Goal: Transaction & Acquisition: Book appointment/travel/reservation

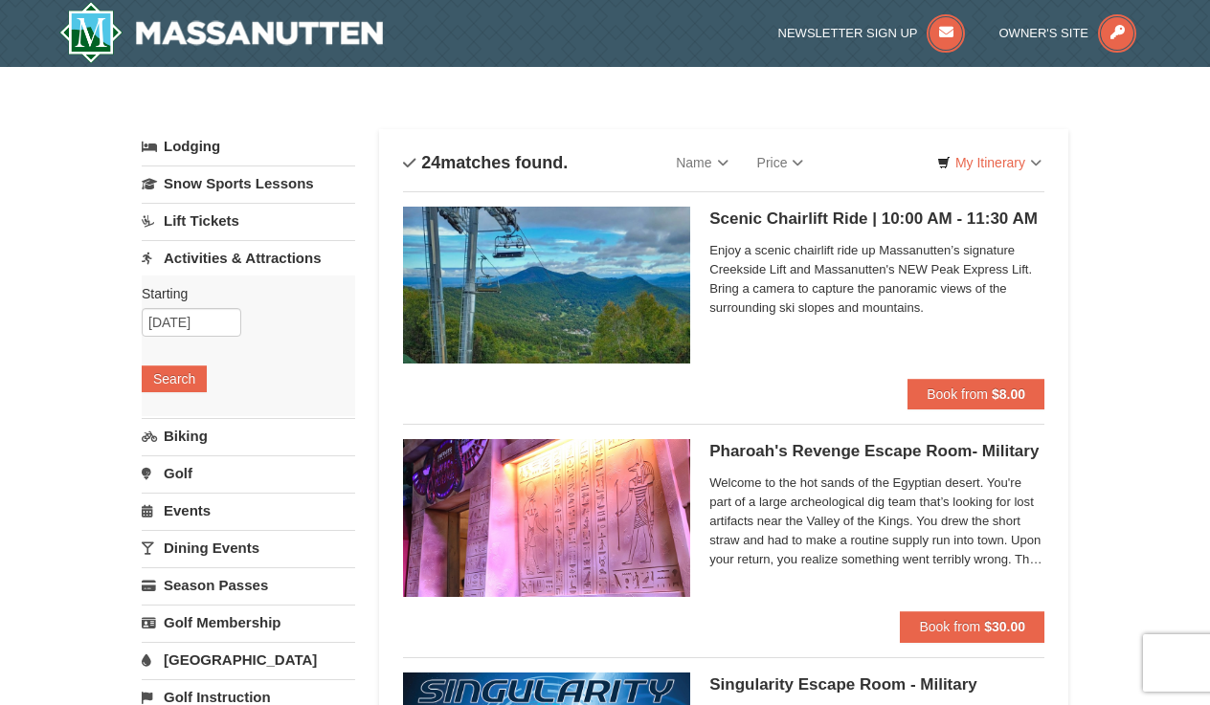
click at [808, 307] on span "Enjoy a scenic chairlift ride up Massanutten’s signature Creekside Lift and Mas…" at bounding box center [876, 279] width 335 height 77
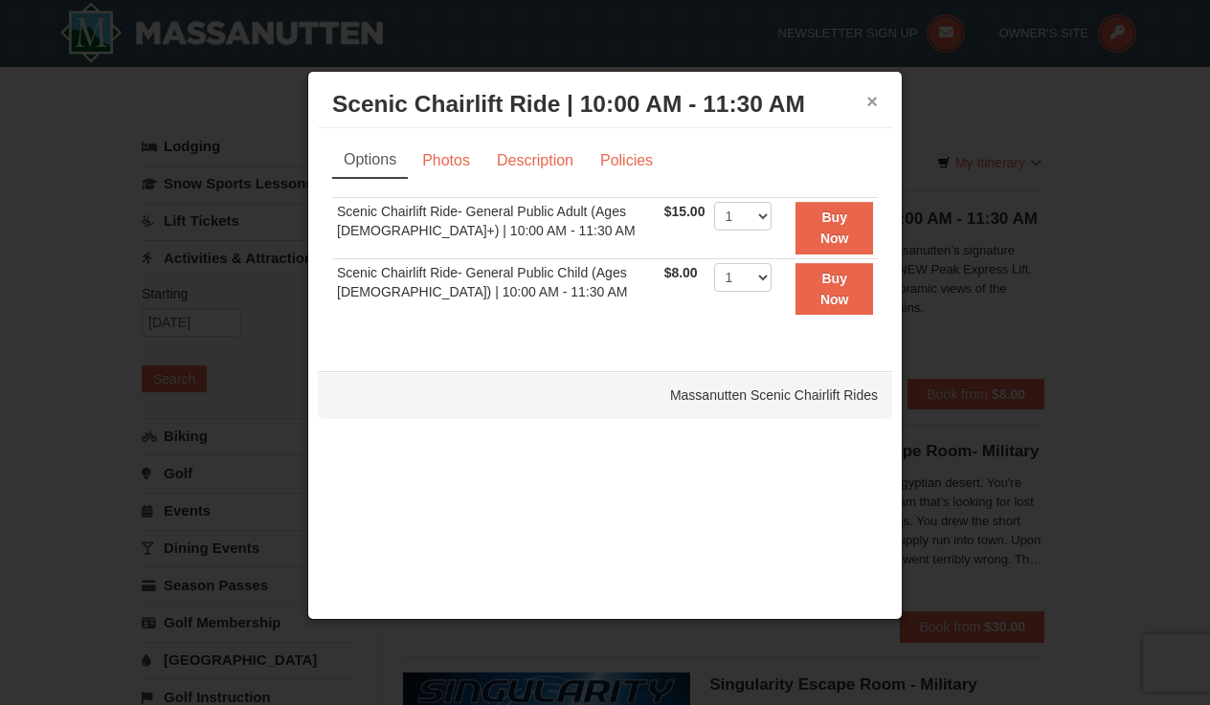
click at [872, 106] on button "×" at bounding box center [871, 101] width 11 height 19
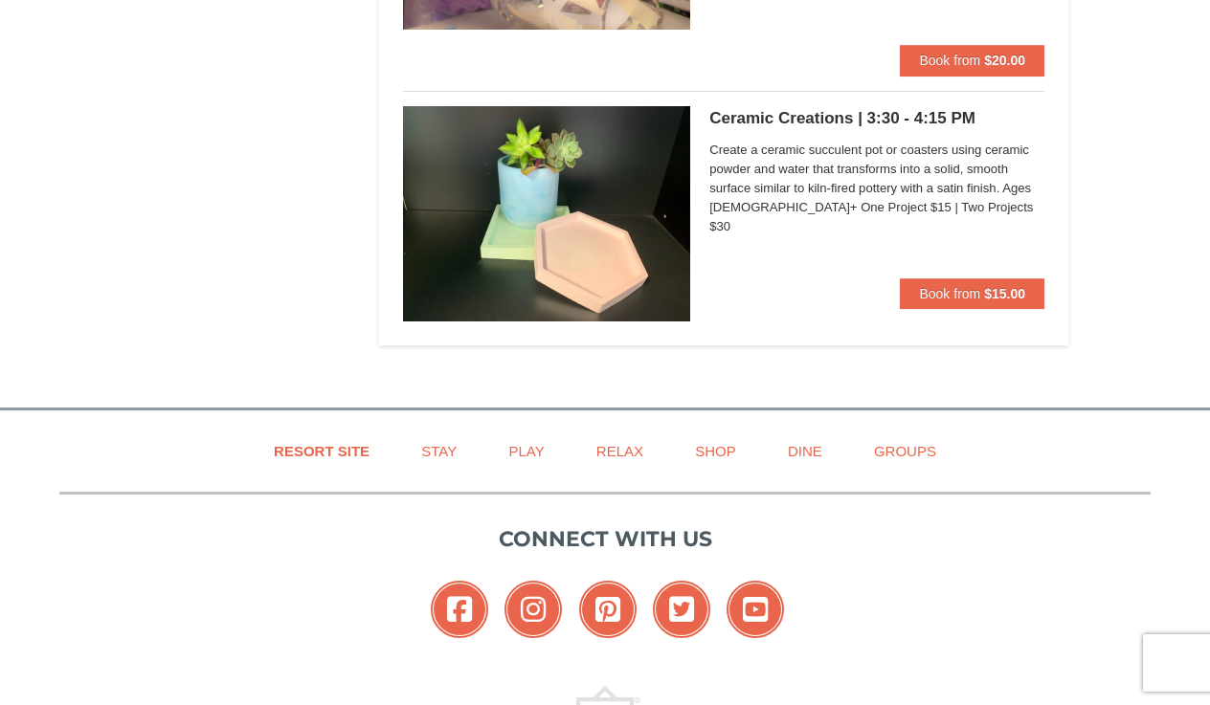
scroll to position [5398, 0]
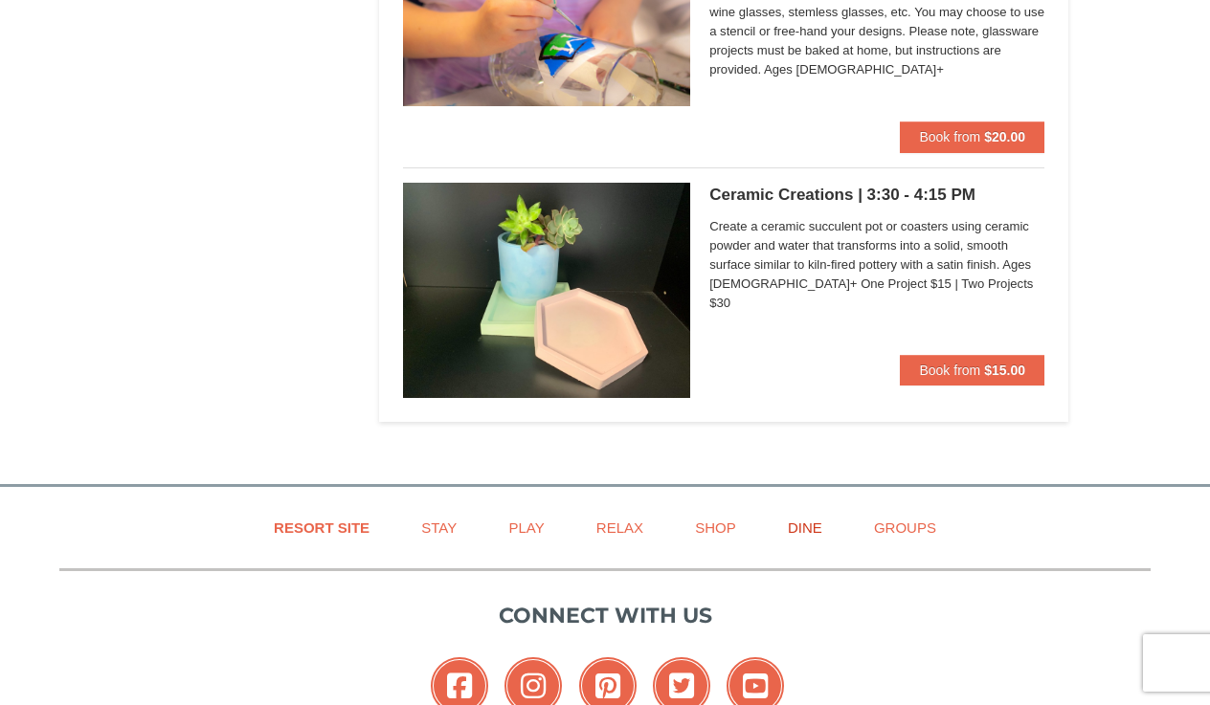
click at [816, 520] on link "Dine" at bounding box center [805, 527] width 82 height 43
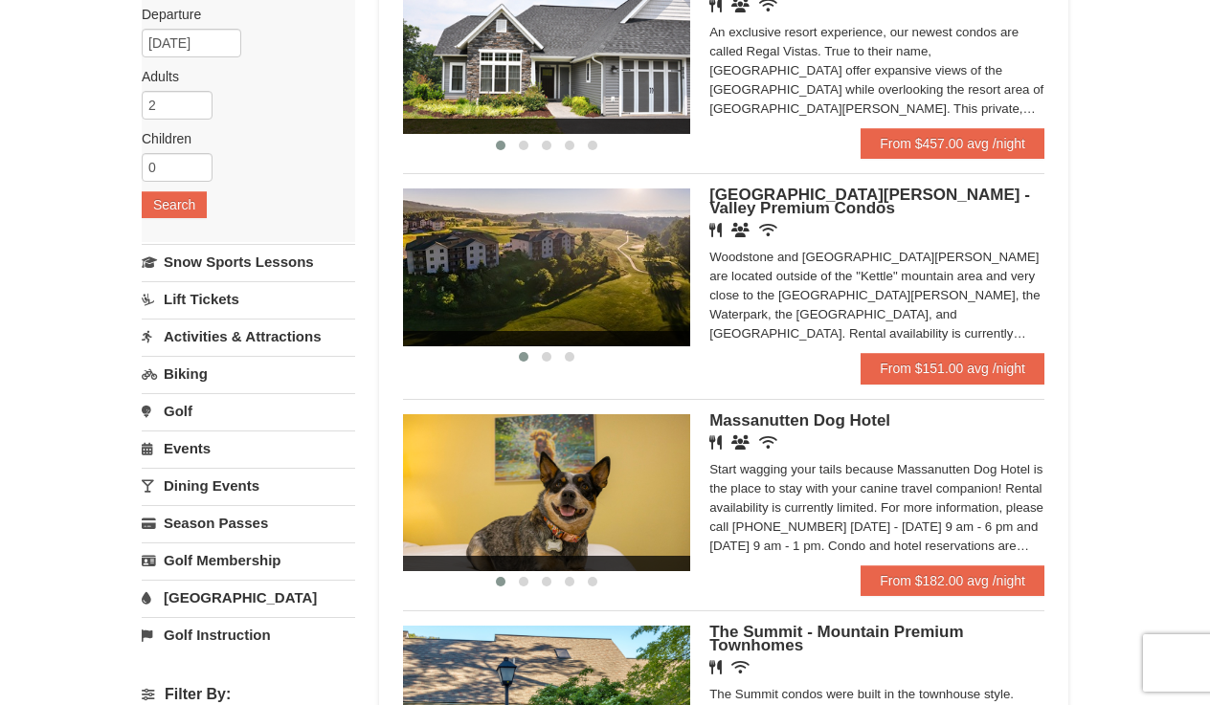
scroll to position [115, 0]
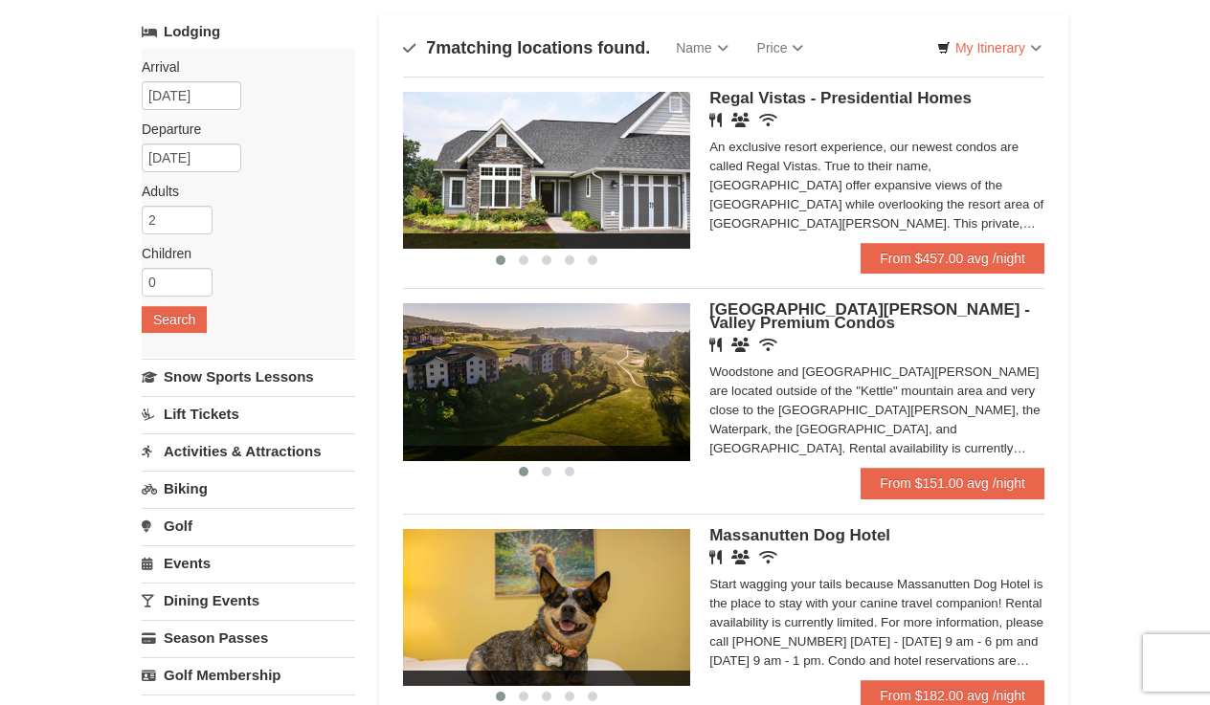
click at [901, 307] on span "[GEOGRAPHIC_DATA][PERSON_NAME] - Valley Premium Condos" at bounding box center [869, 317] width 321 height 32
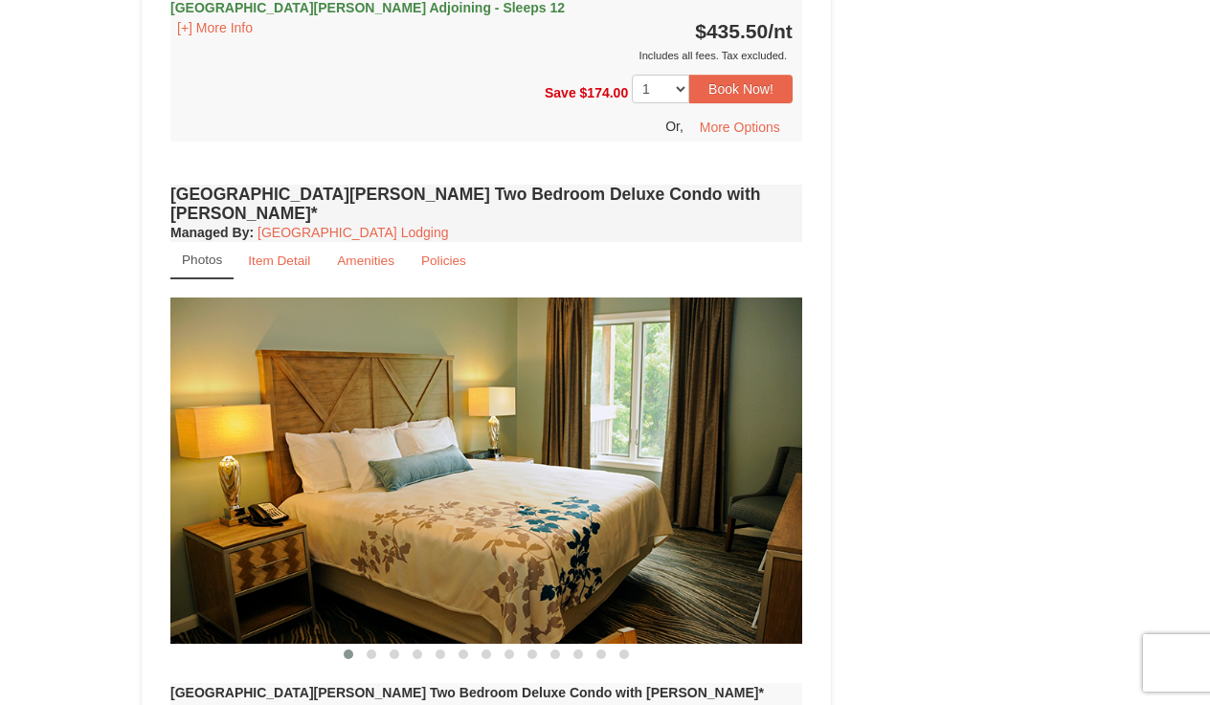
scroll to position [3369, 0]
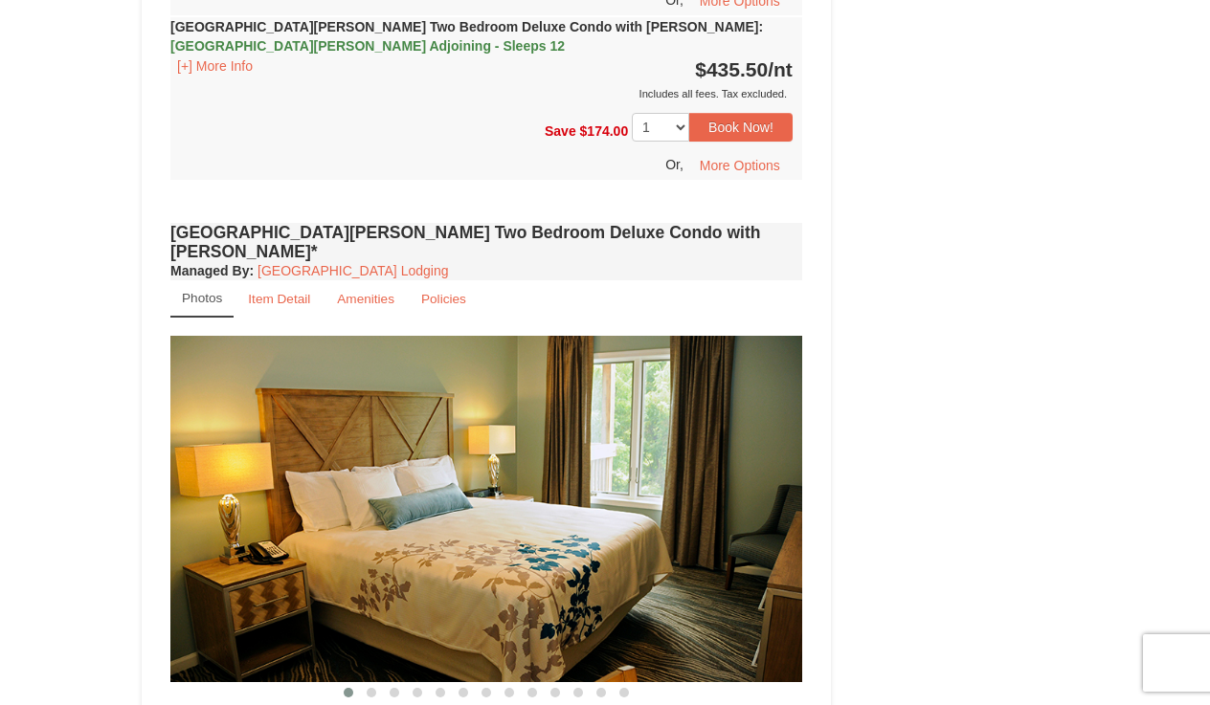
click at [527, 436] on img at bounding box center [486, 509] width 632 height 346
click at [562, 455] on img at bounding box center [486, 509] width 632 height 346
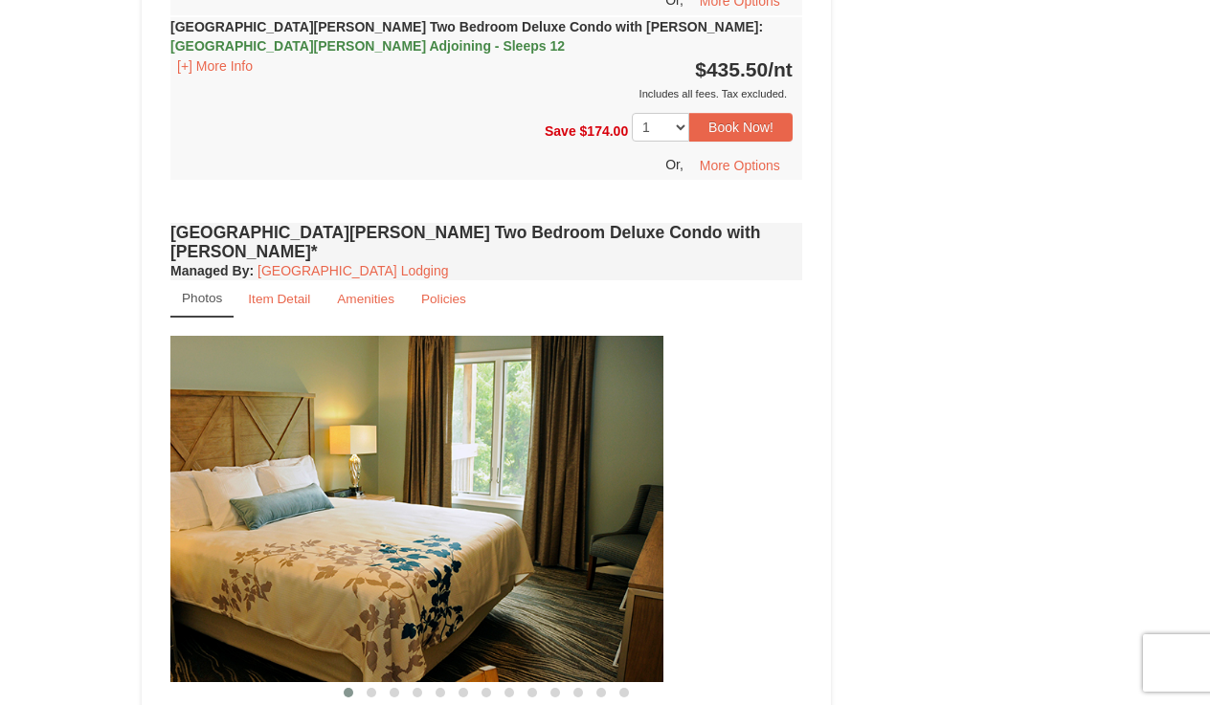
drag, startPoint x: 562, startPoint y: 455, endPoint x: 423, endPoint y: 495, distance: 144.5
click at [423, 495] on img at bounding box center [348, 509] width 632 height 346
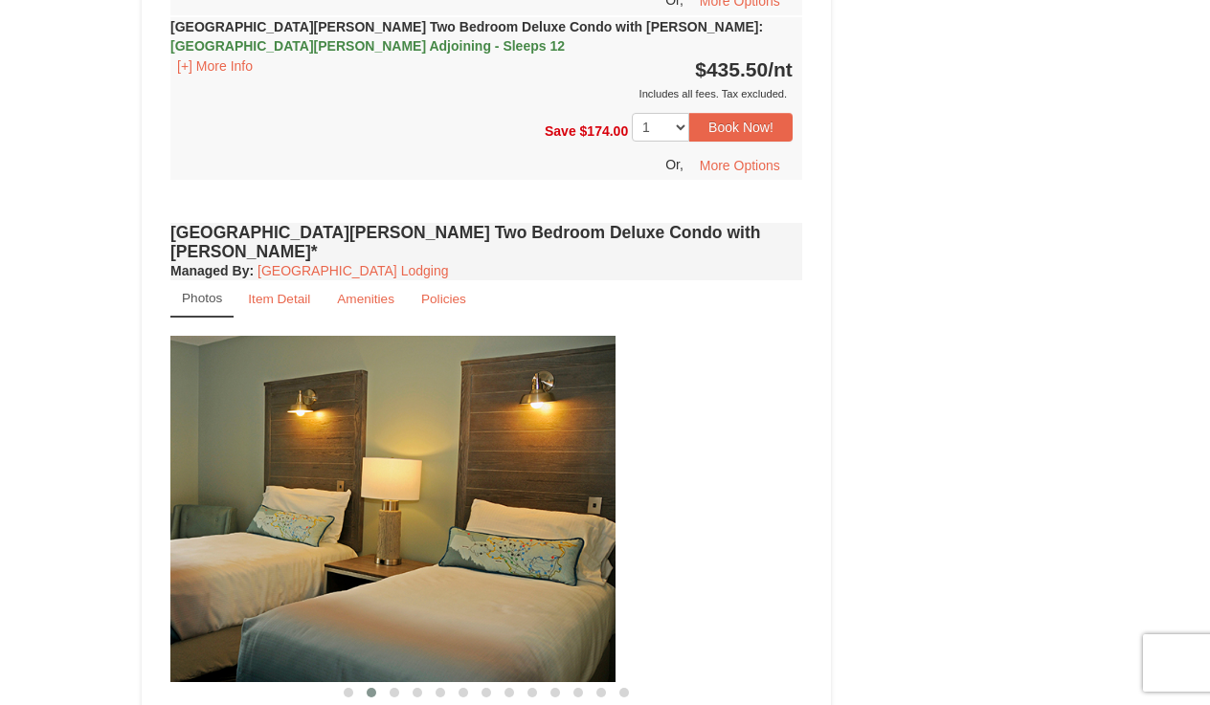
drag, startPoint x: 565, startPoint y: 473, endPoint x: 378, endPoint y: 480, distance: 186.8
click at [378, 480] on img at bounding box center [300, 509] width 632 height 346
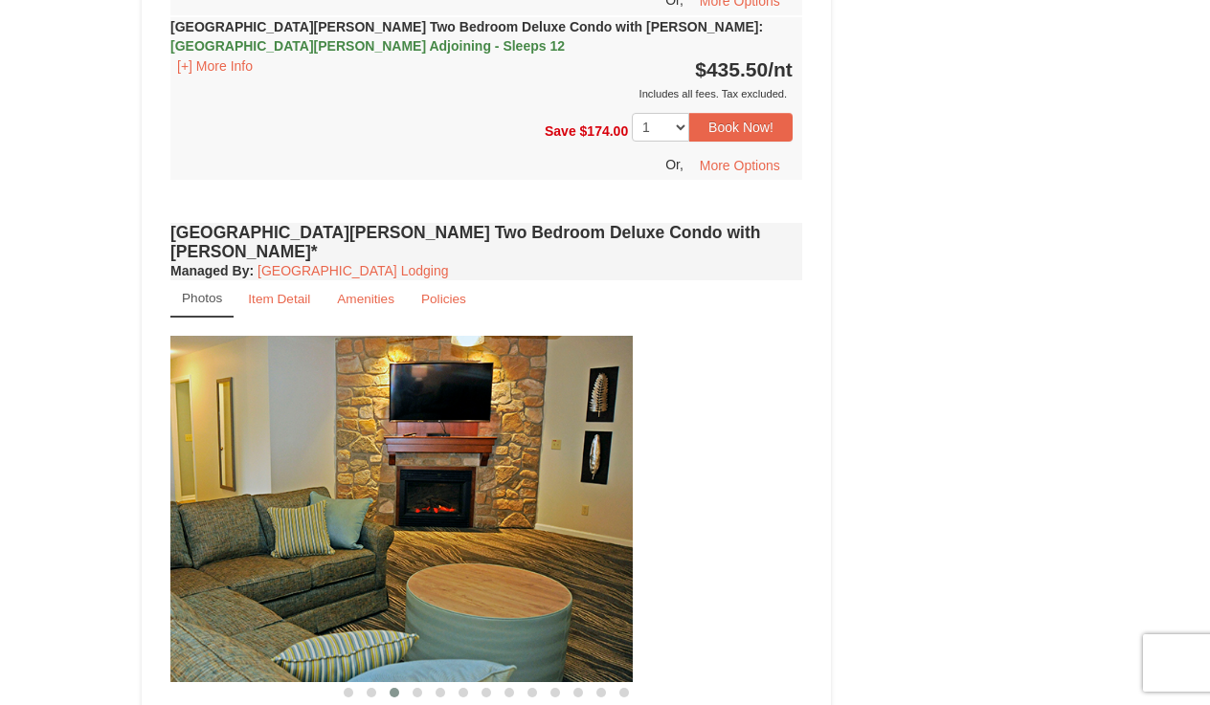
drag, startPoint x: 603, startPoint y: 450, endPoint x: 353, endPoint y: 511, distance: 257.2
click at [353, 511] on img at bounding box center [317, 509] width 632 height 346
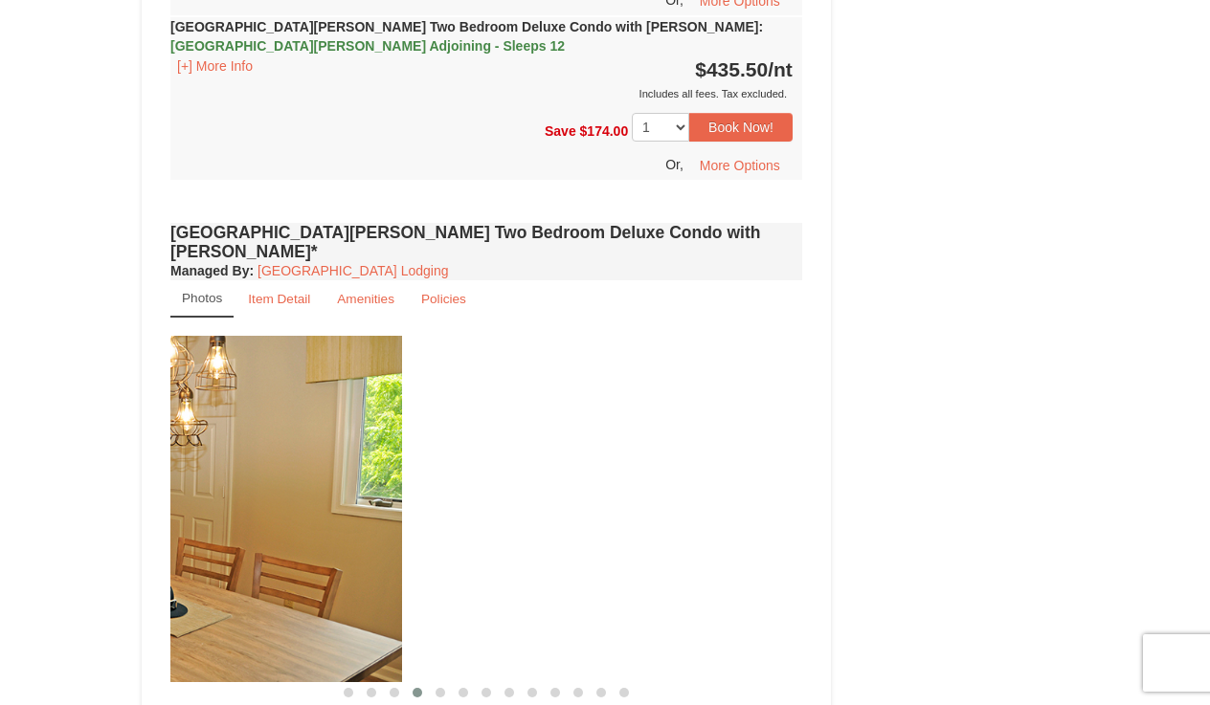
drag, startPoint x: 529, startPoint y: 487, endPoint x: 100, endPoint y: 547, distance: 433.8
click at [100, 547] on div "× <<Back to results [GEOGRAPHIC_DATA][PERSON_NAME] - Valley Premium Condos Book…" at bounding box center [605, 151] width 1210 height 6907
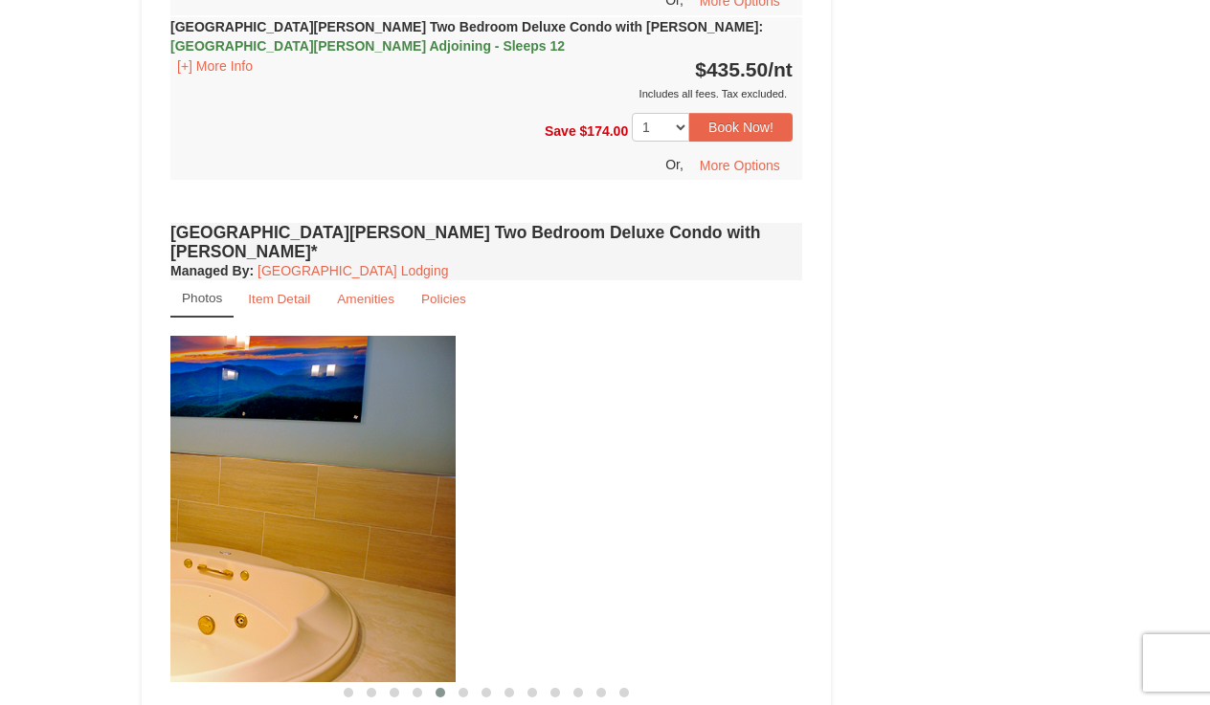
drag, startPoint x: 507, startPoint y: 463, endPoint x: 87, endPoint y: 535, distance: 426.3
click at [87, 535] on div "× <<Back to results [GEOGRAPHIC_DATA][PERSON_NAME] - Valley Premium Condos Book…" at bounding box center [605, 151] width 1210 height 6907
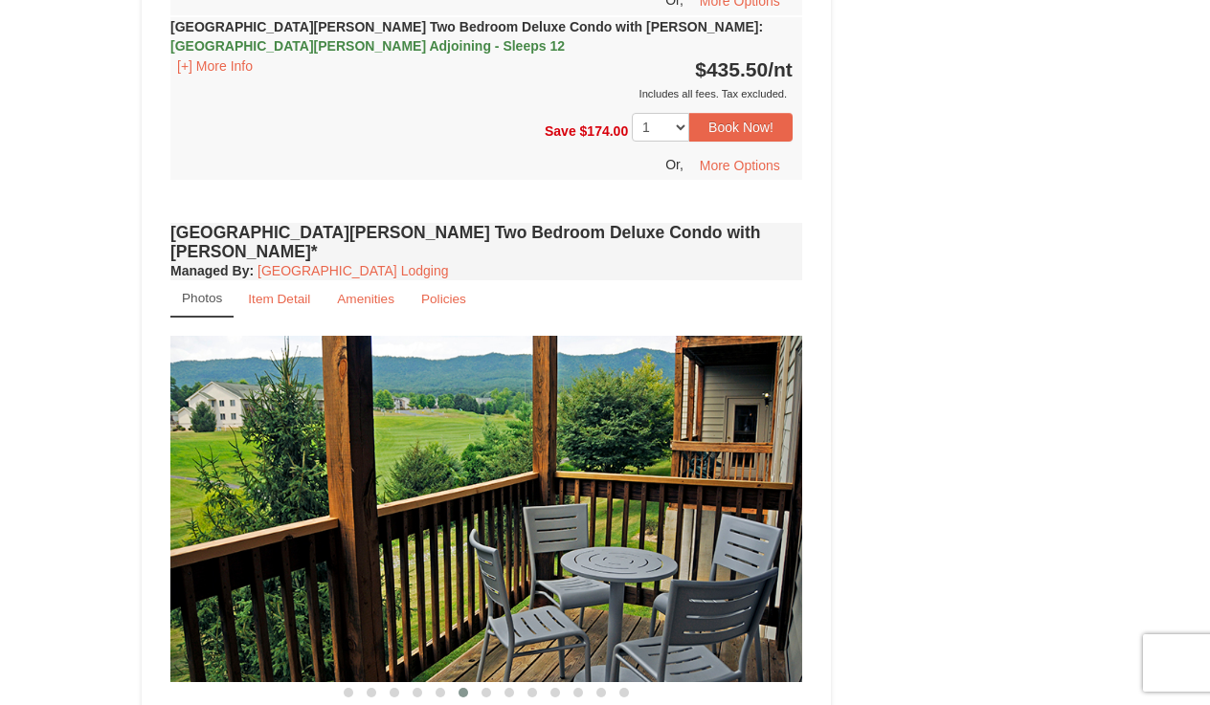
drag, startPoint x: 505, startPoint y: 467, endPoint x: 235, endPoint y: 459, distance: 270.0
click at [235, 459] on img at bounding box center [486, 509] width 632 height 346
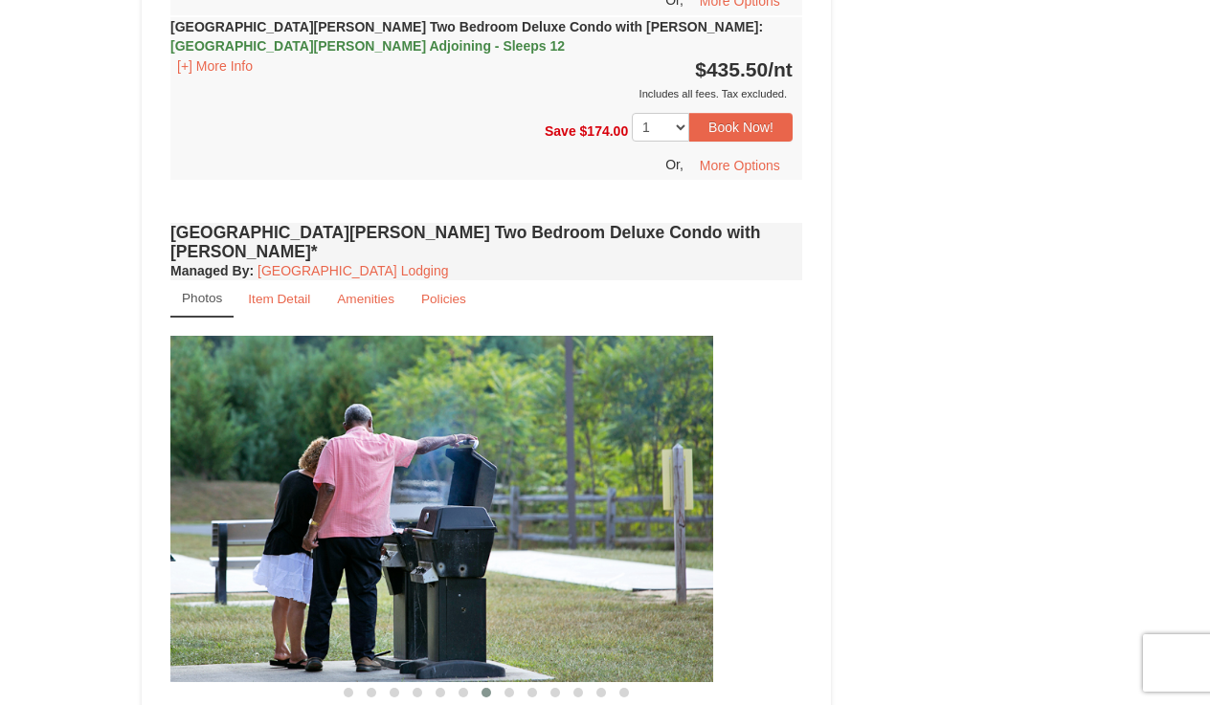
drag, startPoint x: 631, startPoint y: 395, endPoint x: 316, endPoint y: 420, distance: 315.9
click at [316, 420] on img at bounding box center [397, 509] width 632 height 346
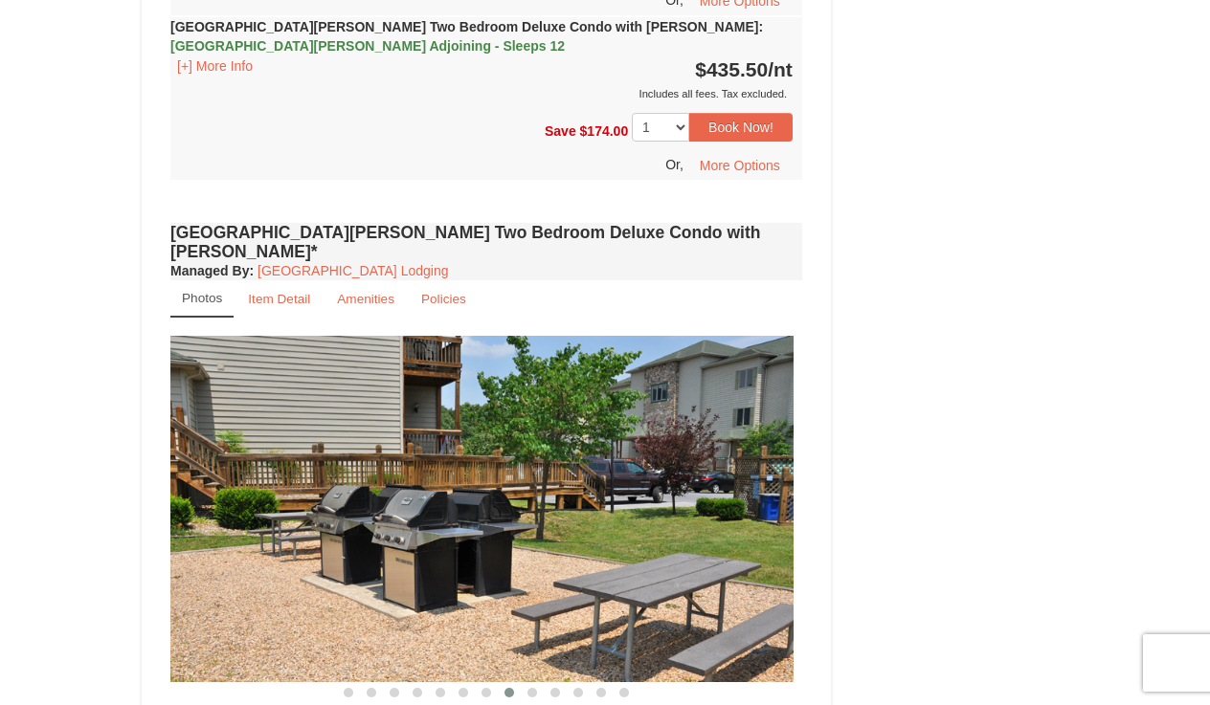
drag, startPoint x: 450, startPoint y: 412, endPoint x: 339, endPoint y: 446, distance: 116.3
click at [339, 446] on img at bounding box center [478, 509] width 632 height 346
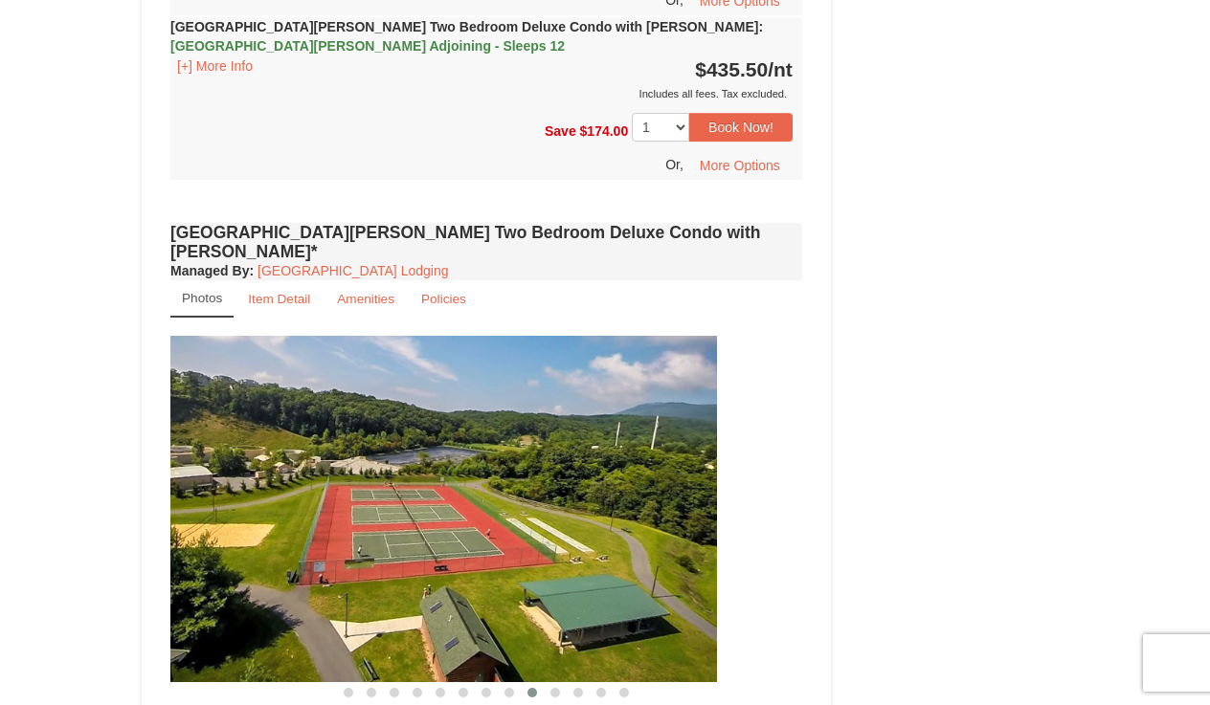
drag, startPoint x: 529, startPoint y: 433, endPoint x: 271, endPoint y: 472, distance: 261.4
click at [271, 472] on img at bounding box center [401, 509] width 632 height 346
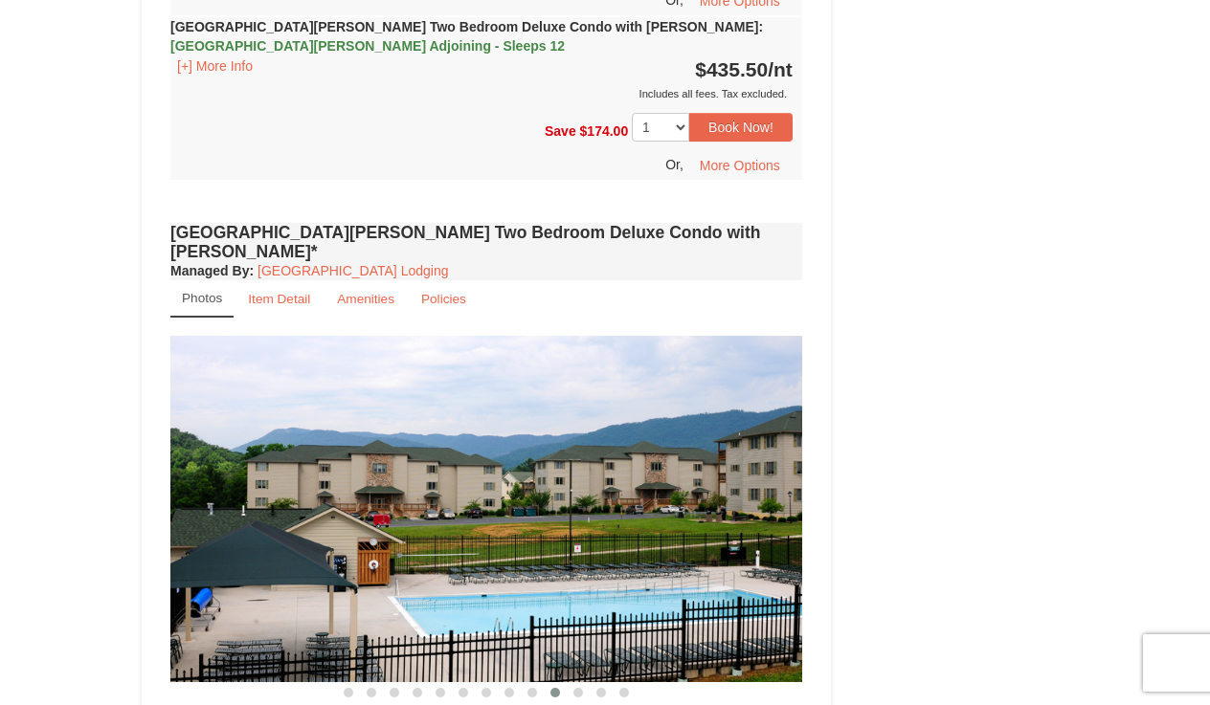
drag, startPoint x: 503, startPoint y: 450, endPoint x: 240, endPoint y: 479, distance: 264.8
click at [240, 479] on img at bounding box center [486, 509] width 632 height 346
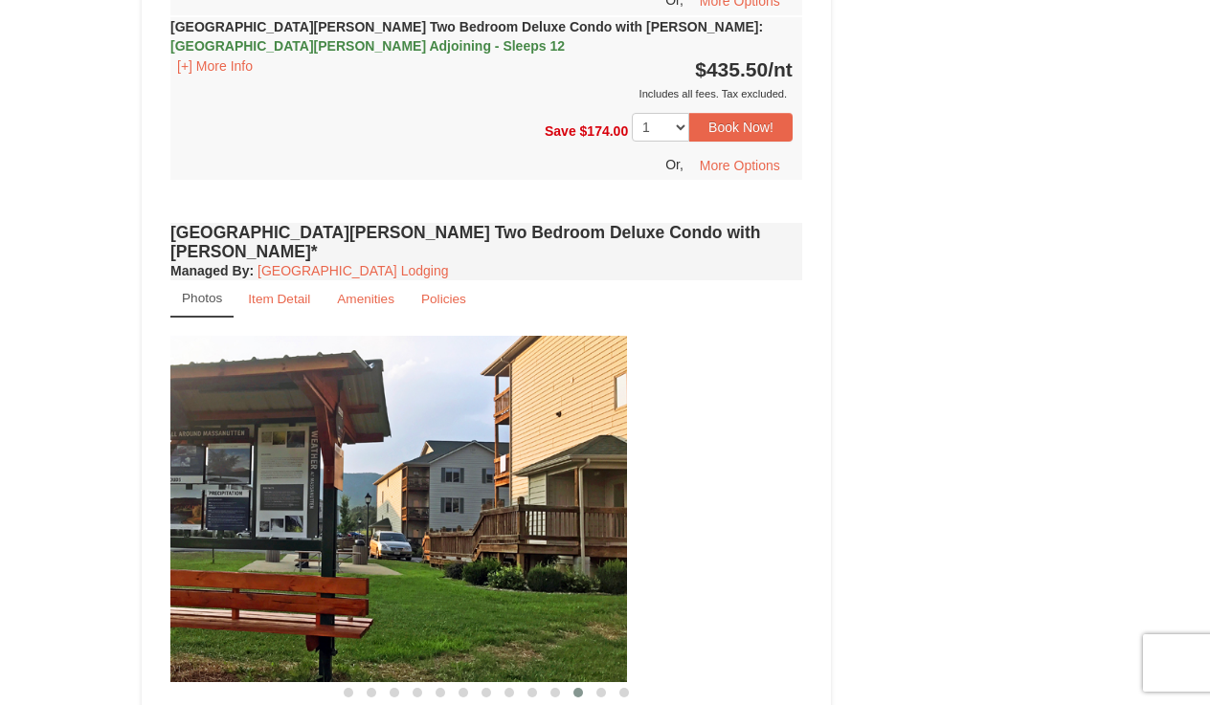
drag, startPoint x: 519, startPoint y: 442, endPoint x: -20, endPoint y: 555, distance: 550.6
click at [0, 555] on html "Browser Not Supported We notice you are using a browser which will not provide …" at bounding box center [605, 357] width 1210 height 7453
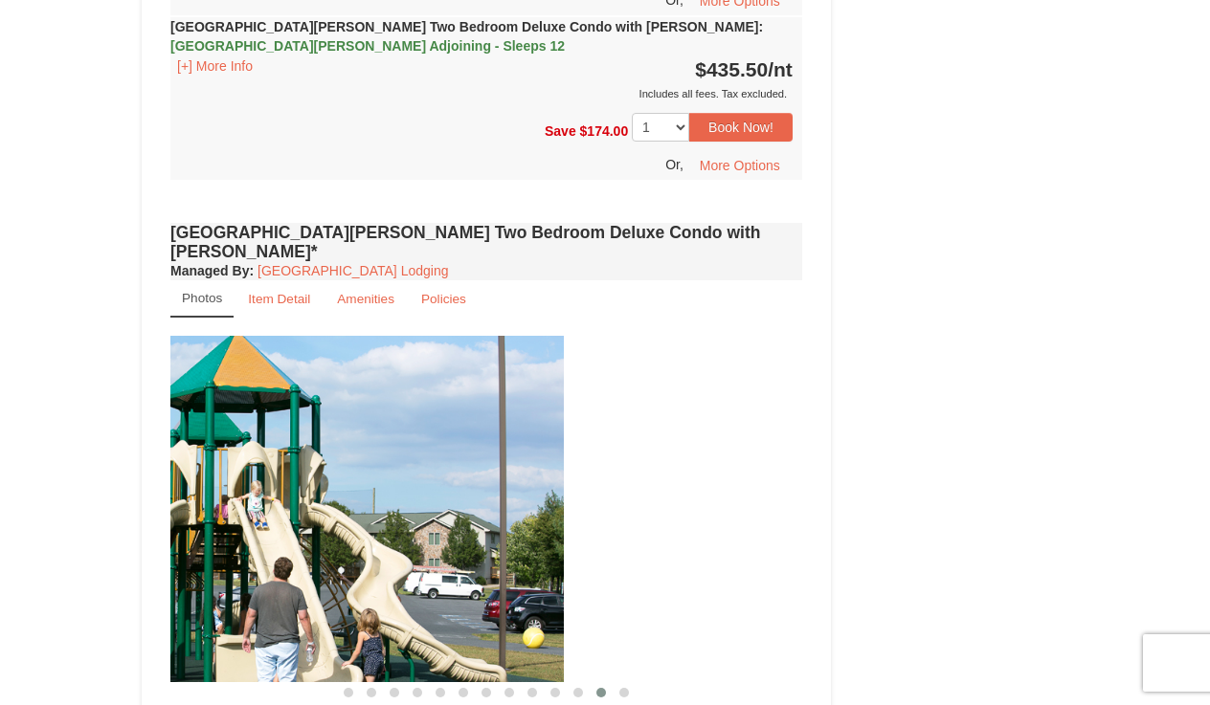
drag, startPoint x: 463, startPoint y: 486, endPoint x: 187, endPoint y: 527, distance: 279.7
click at [187, 527] on img at bounding box center [248, 509] width 632 height 346
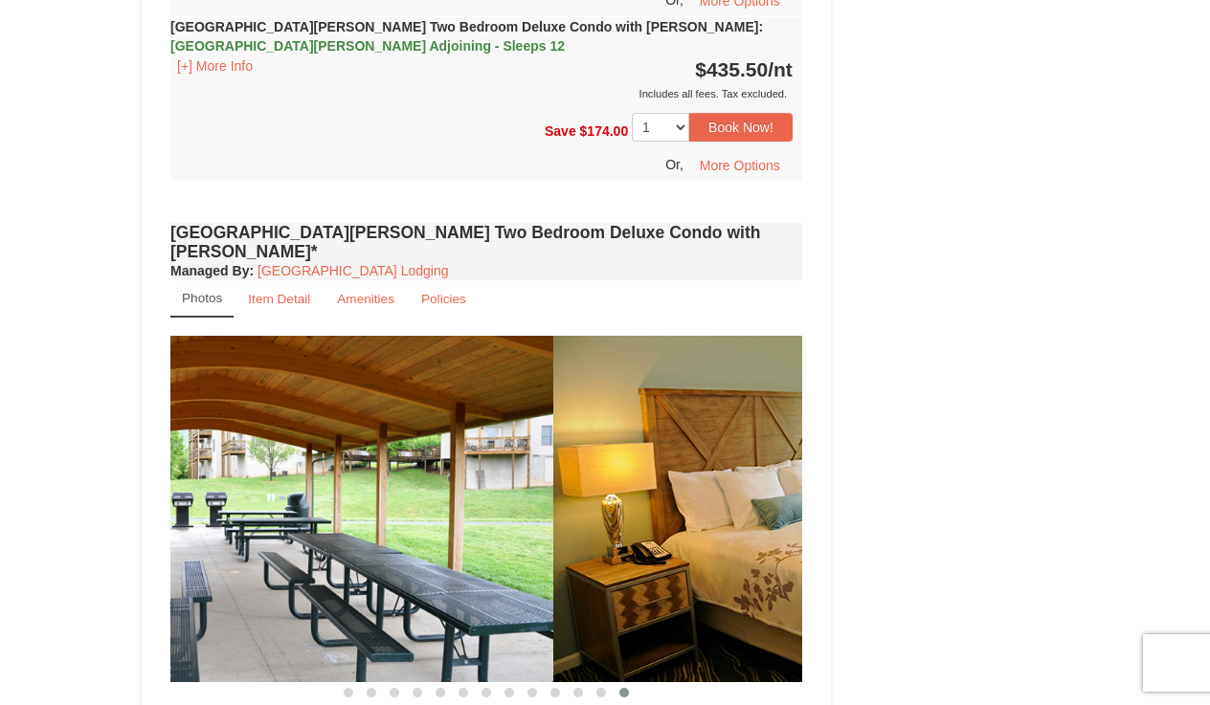
drag, startPoint x: 497, startPoint y: 449, endPoint x: 152, endPoint y: 541, distance: 356.6
click at [152, 541] on div "Book from $138! 1822 Resort Drive, Massanutten, VA Availability Amenities Polic…" at bounding box center [486, 189] width 689 height 6744
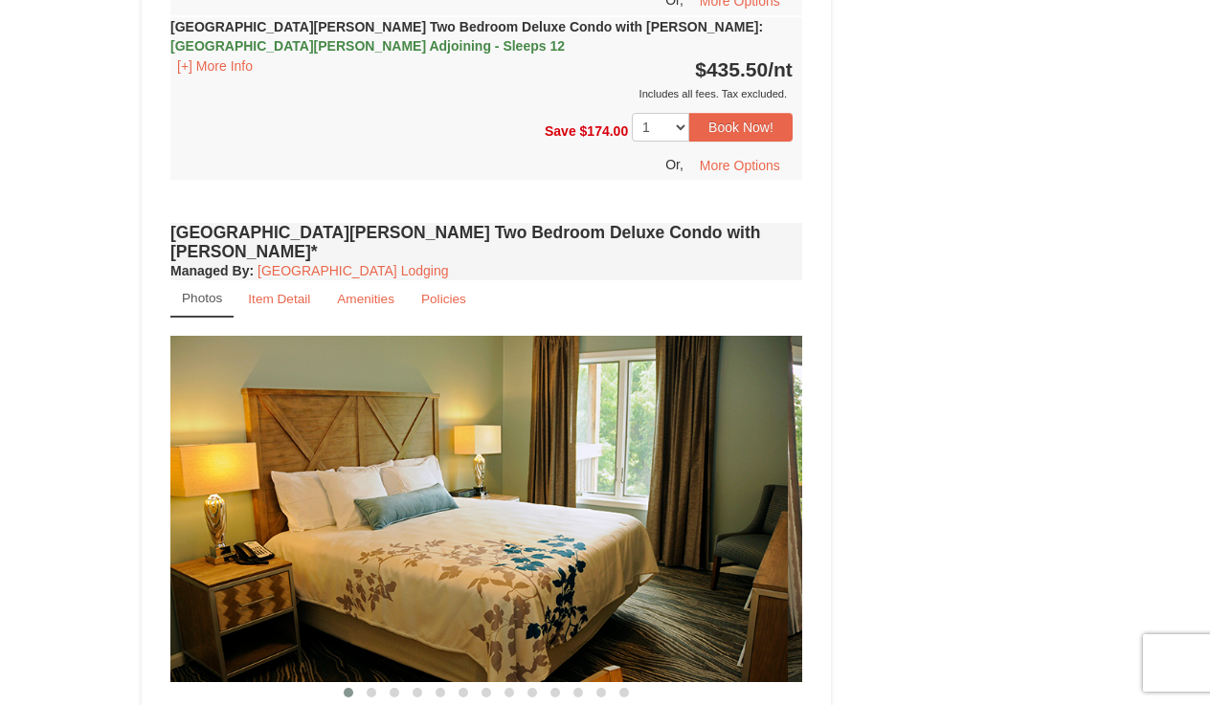
drag, startPoint x: 460, startPoint y: 457, endPoint x: 211, endPoint y: 467, distance: 250.0
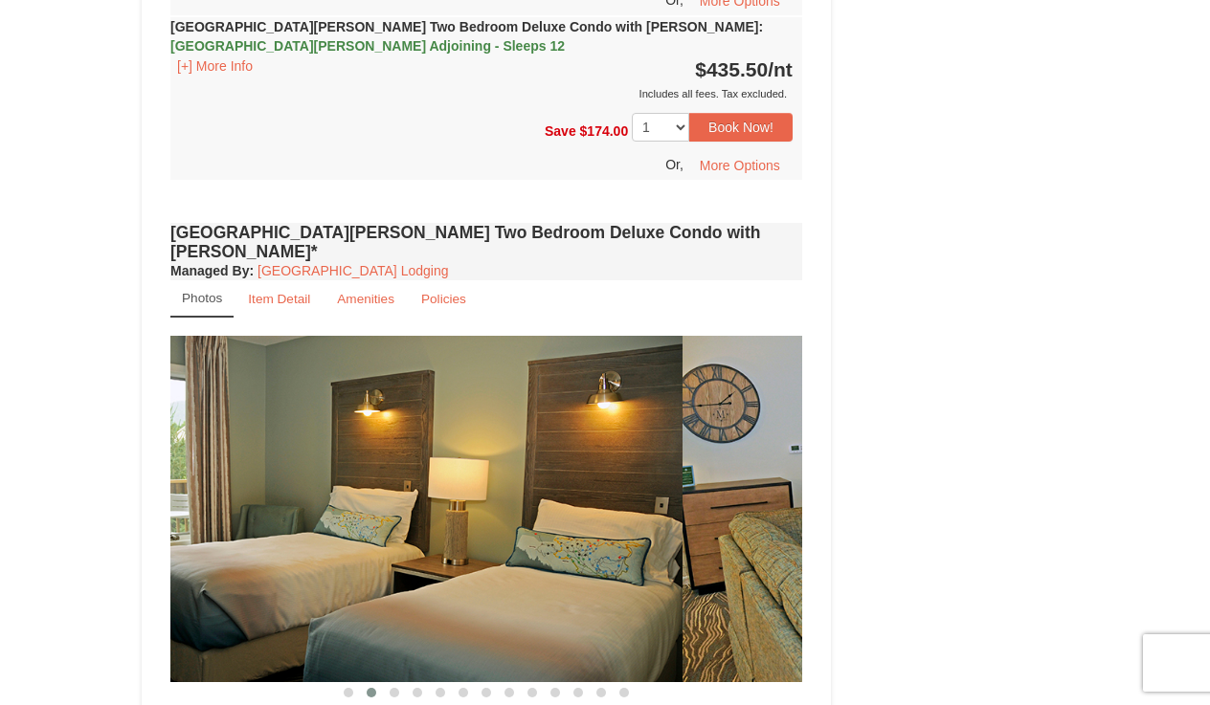
drag, startPoint x: 453, startPoint y: 432, endPoint x: 206, endPoint y: 458, distance: 248.4
click at [273, 443] on img at bounding box center [367, 509] width 632 height 346
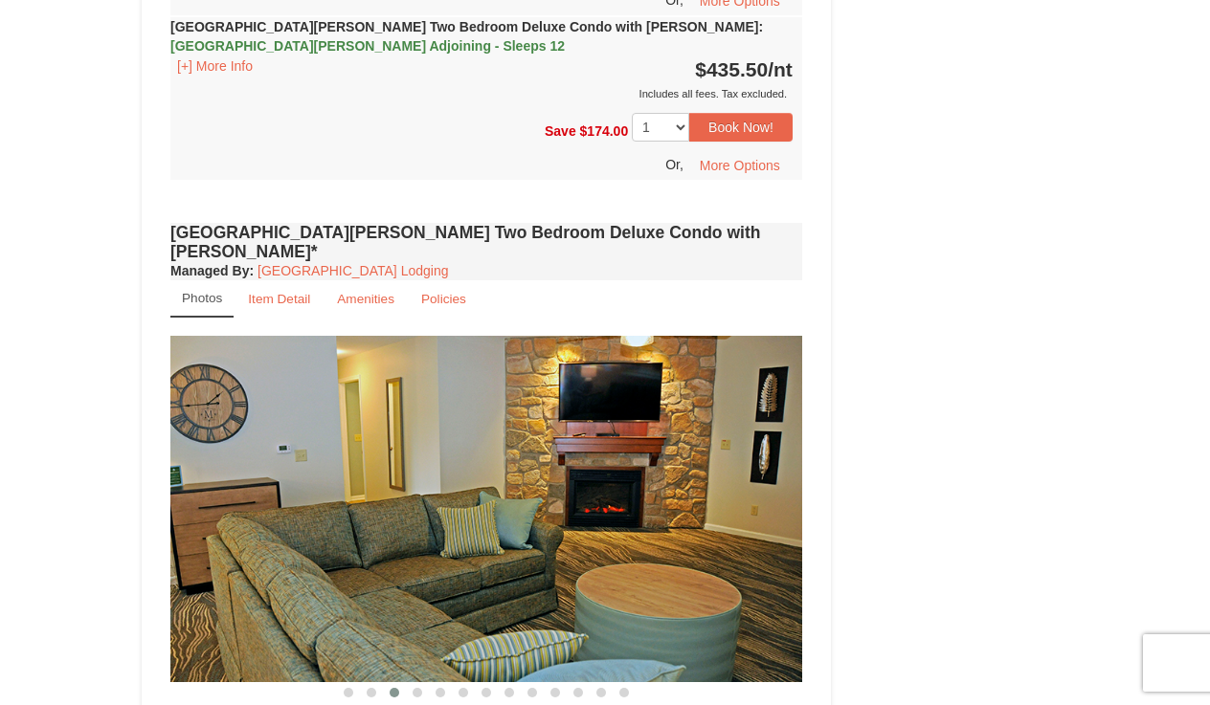
drag, startPoint x: 449, startPoint y: 457, endPoint x: 220, endPoint y: 493, distance: 231.6
click at [220, 493] on img at bounding box center [486, 509] width 632 height 346
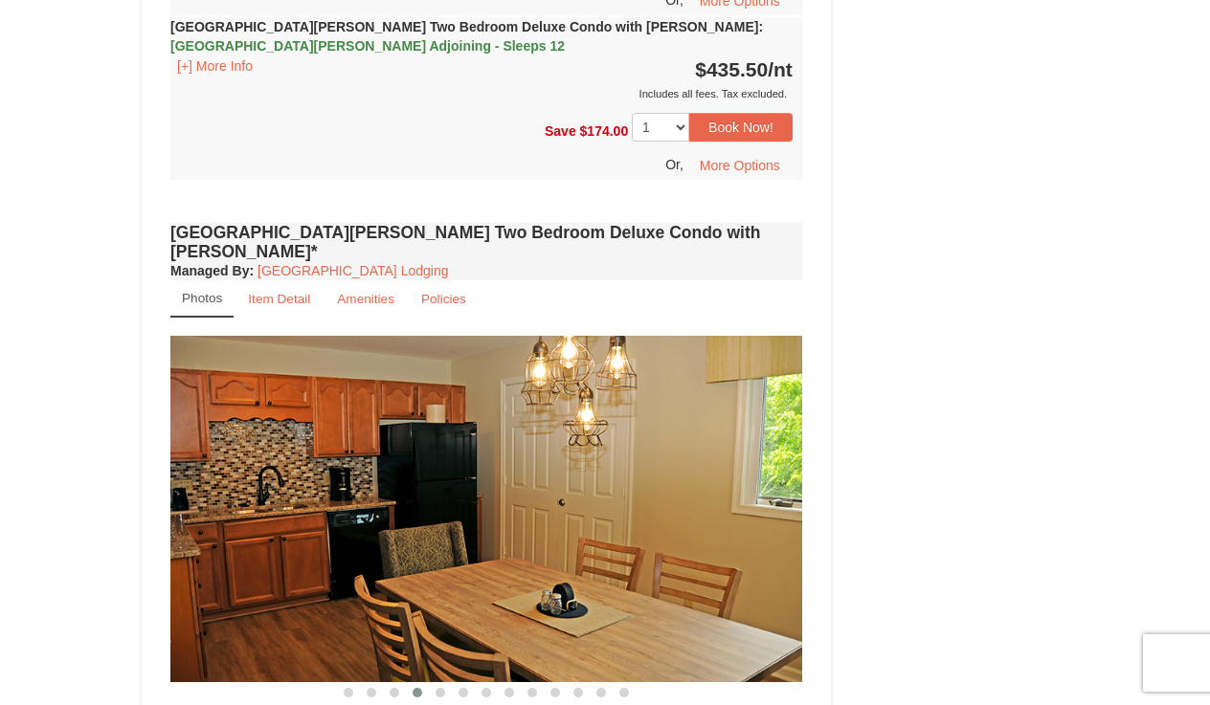
drag, startPoint x: 444, startPoint y: 462, endPoint x: 241, endPoint y: 537, distance: 216.2
click at [241, 537] on img at bounding box center [486, 509] width 632 height 346
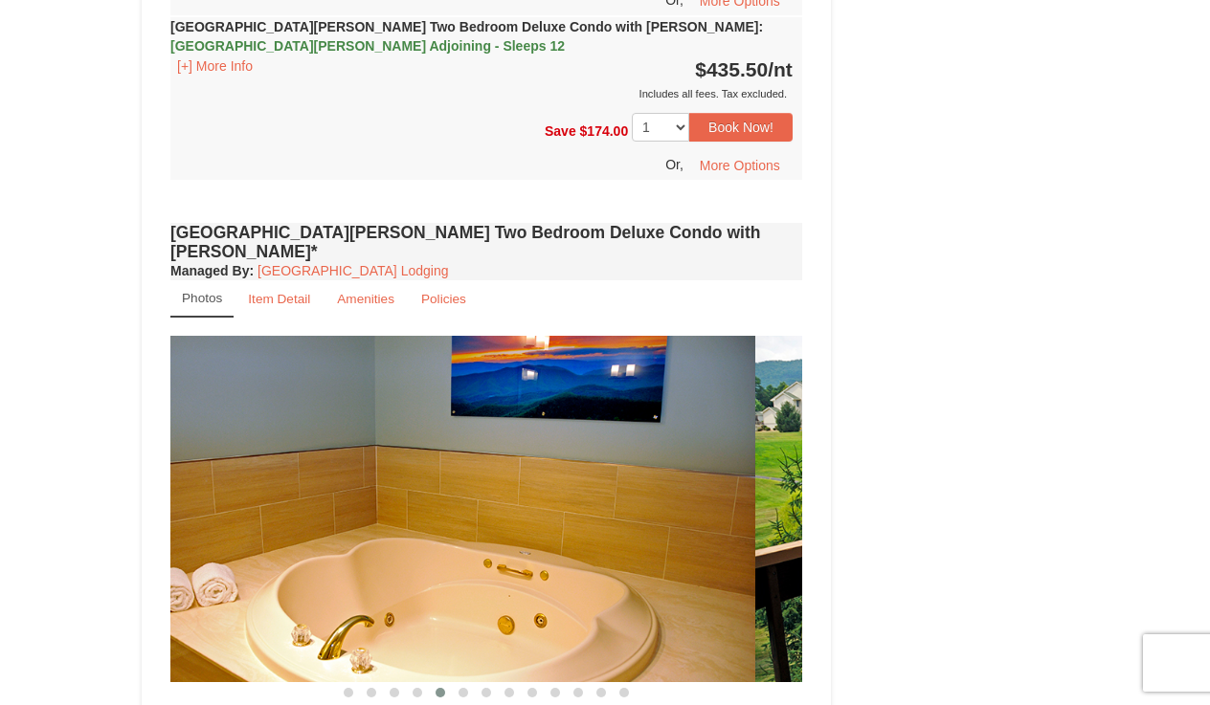
drag, startPoint x: 484, startPoint y: 488, endPoint x: 320, endPoint y: 511, distance: 166.2
click at [320, 511] on img at bounding box center [439, 509] width 632 height 346
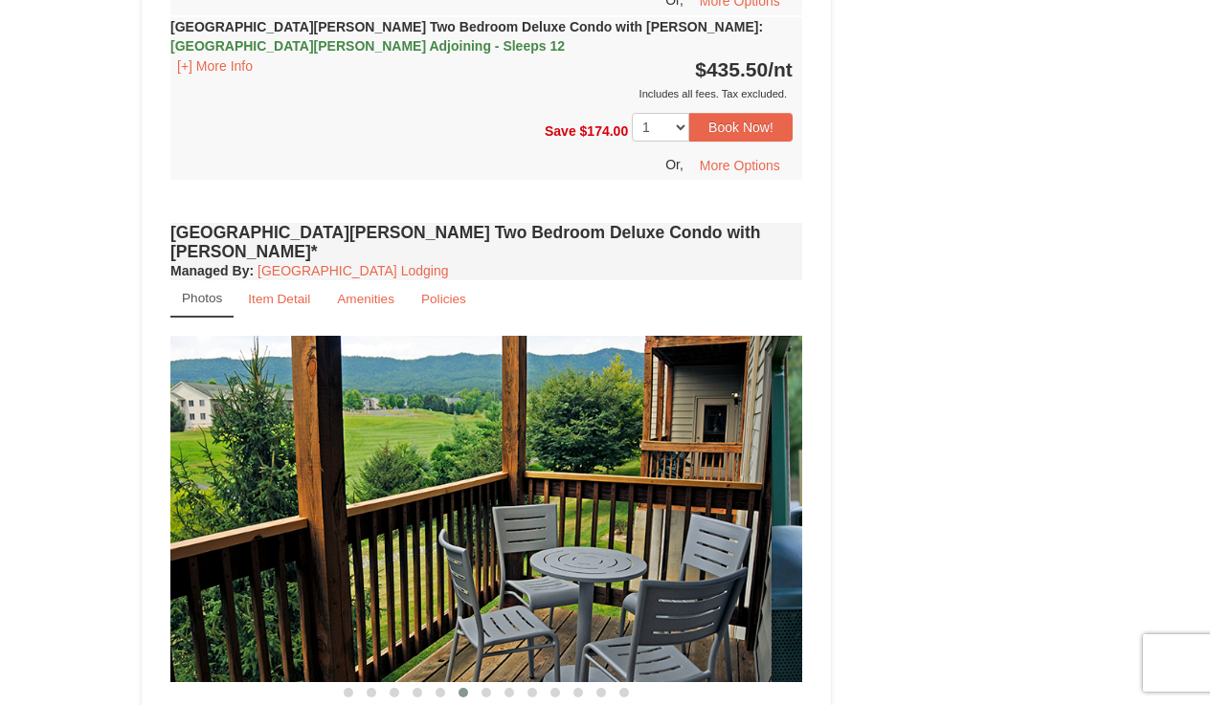
drag, startPoint x: 431, startPoint y: 506, endPoint x: 216, endPoint y: 564, distance: 222.0
click at [216, 564] on div "Woodstone Meadows Two Bedroom Deluxe Condo with Jacuzzi* Managed By : Massanutt…" at bounding box center [486, 711] width 641 height 987
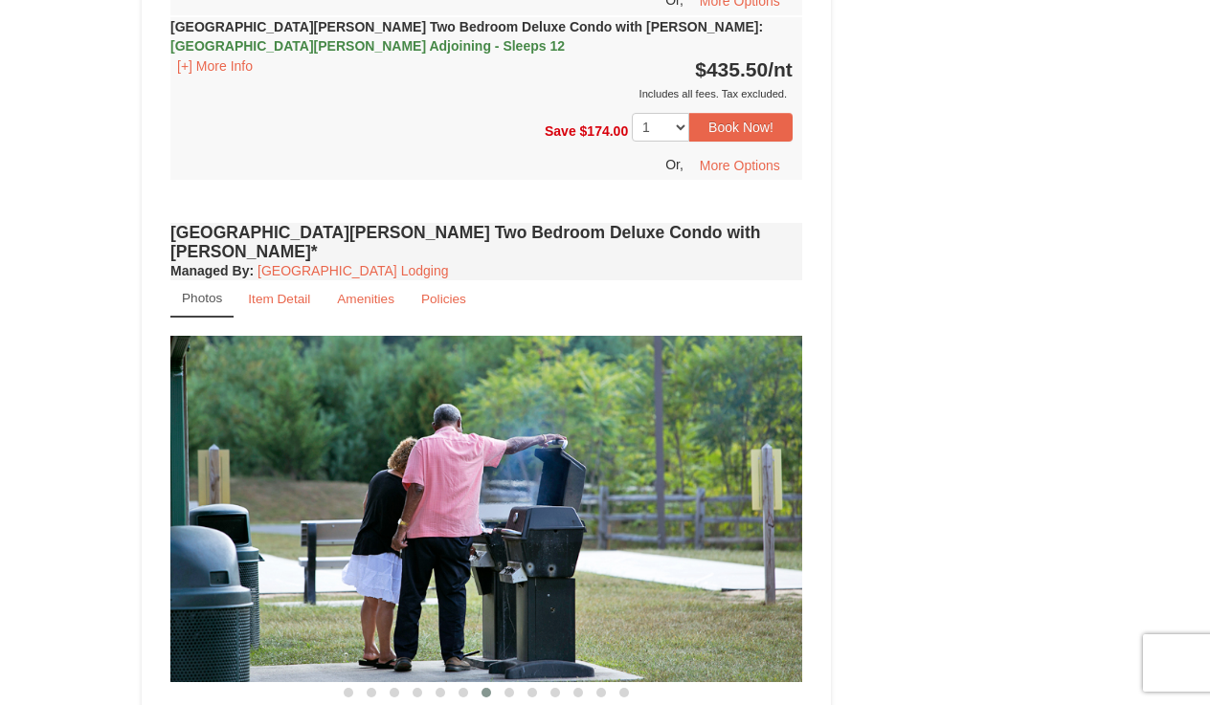
click at [118, 586] on div "× <<Back to results Woodstone Meadows - Valley Premium Condos Book from $138! 1…" at bounding box center [605, 151] width 1210 height 6907
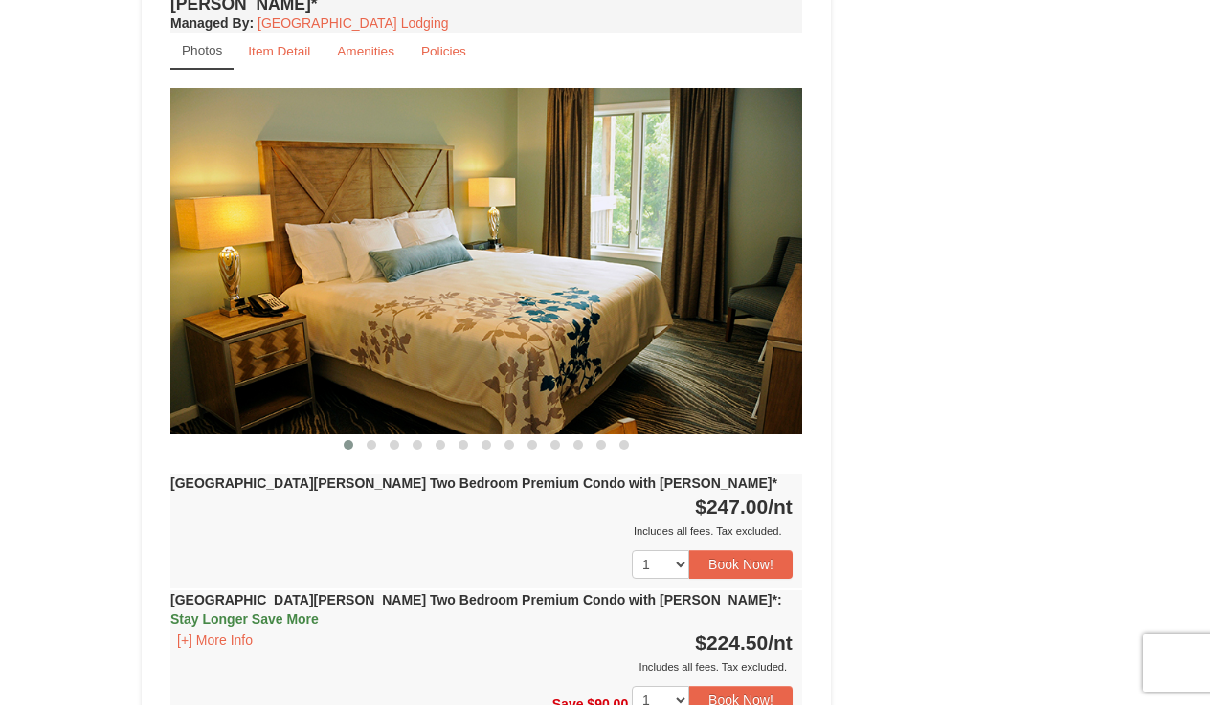
scroll to position [5628, 0]
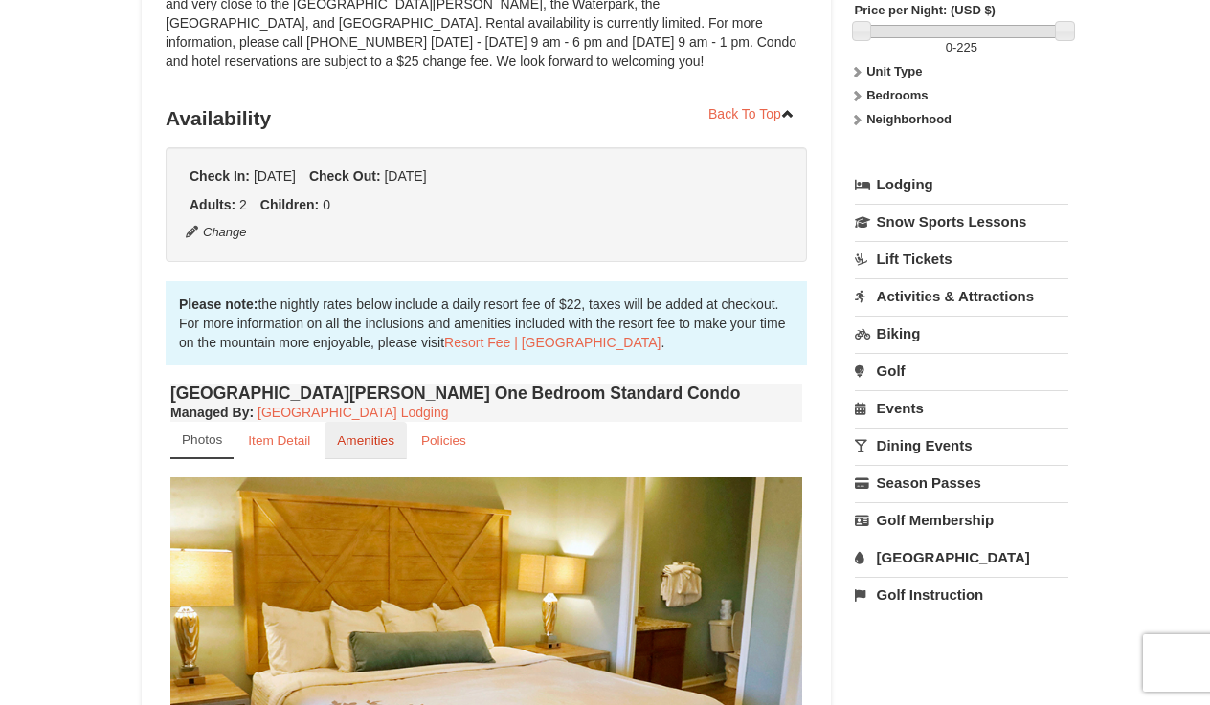
scroll to position [345, 0]
